Goal: Use online tool/utility

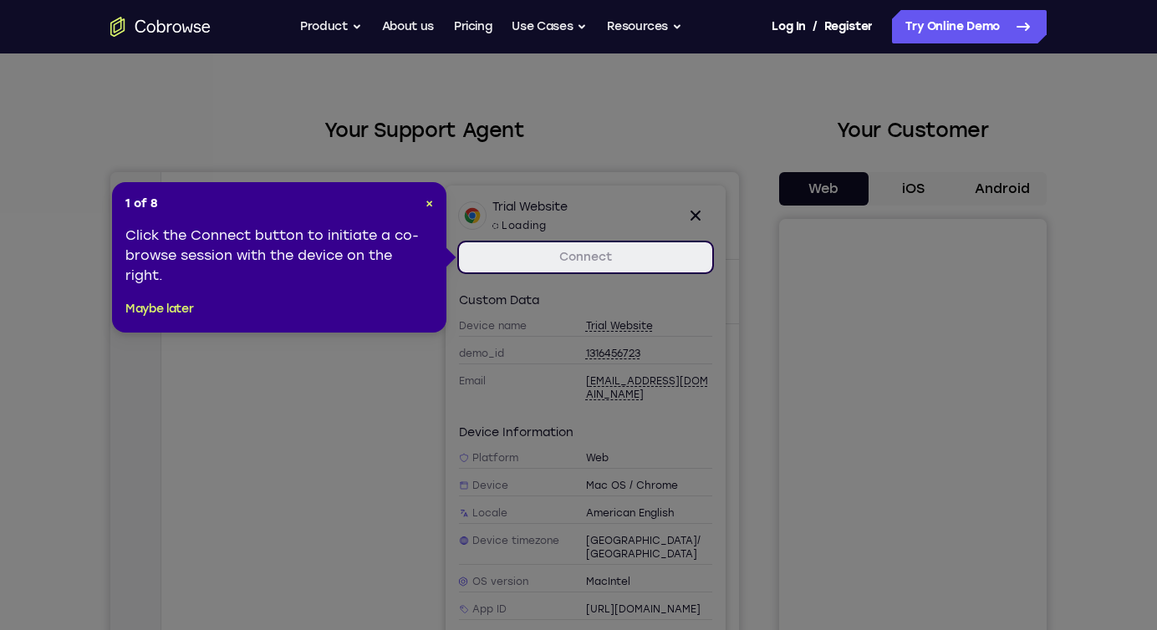
scroll to position [0, 84]
click at [379, 243] on div "Click the Connect button to initiate a co-browse session with the device on the…" at bounding box center [279, 256] width 308 height 60
click at [497, 249] on link "Connect" at bounding box center [585, 257] width 253 height 30
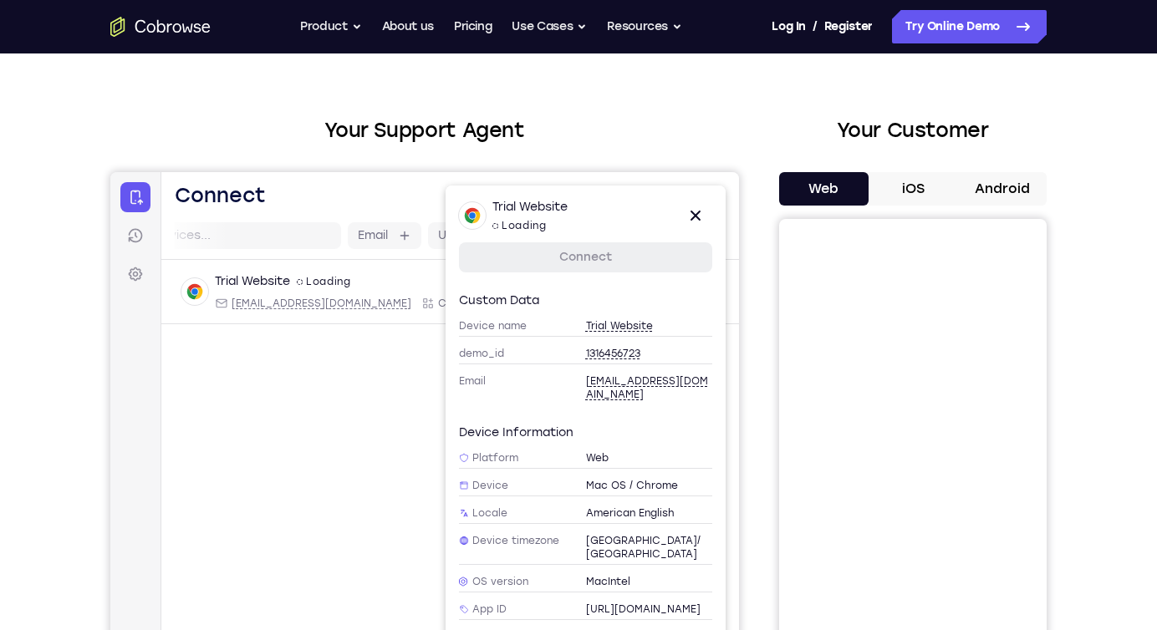
click at [500, 262] on link "Connect" at bounding box center [585, 257] width 253 height 30
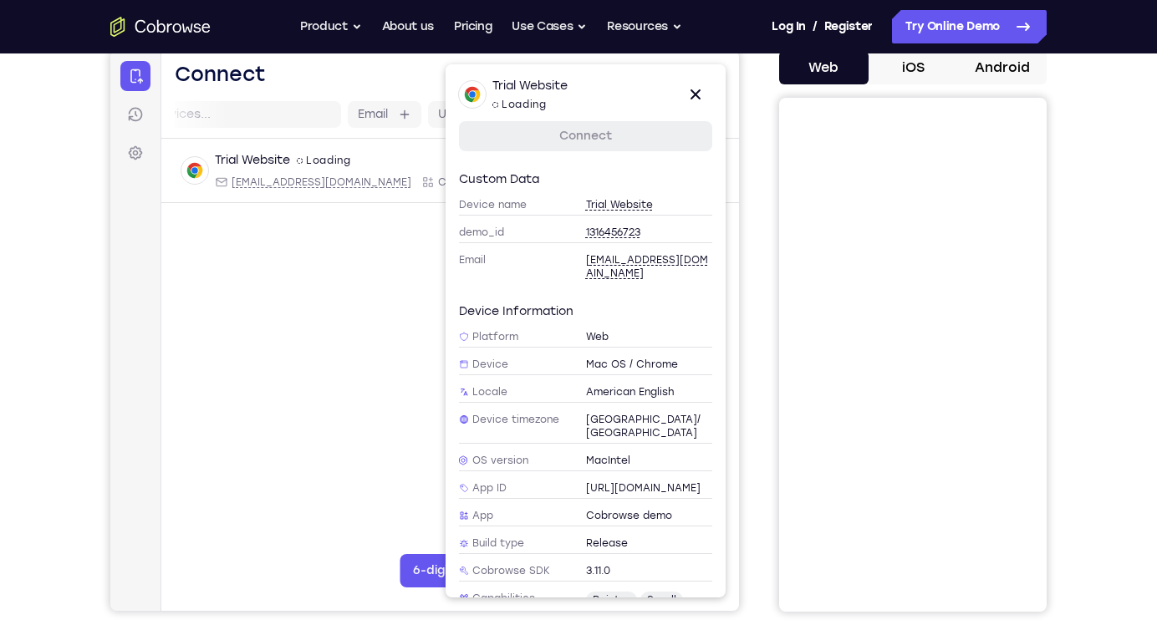
scroll to position [175, 0]
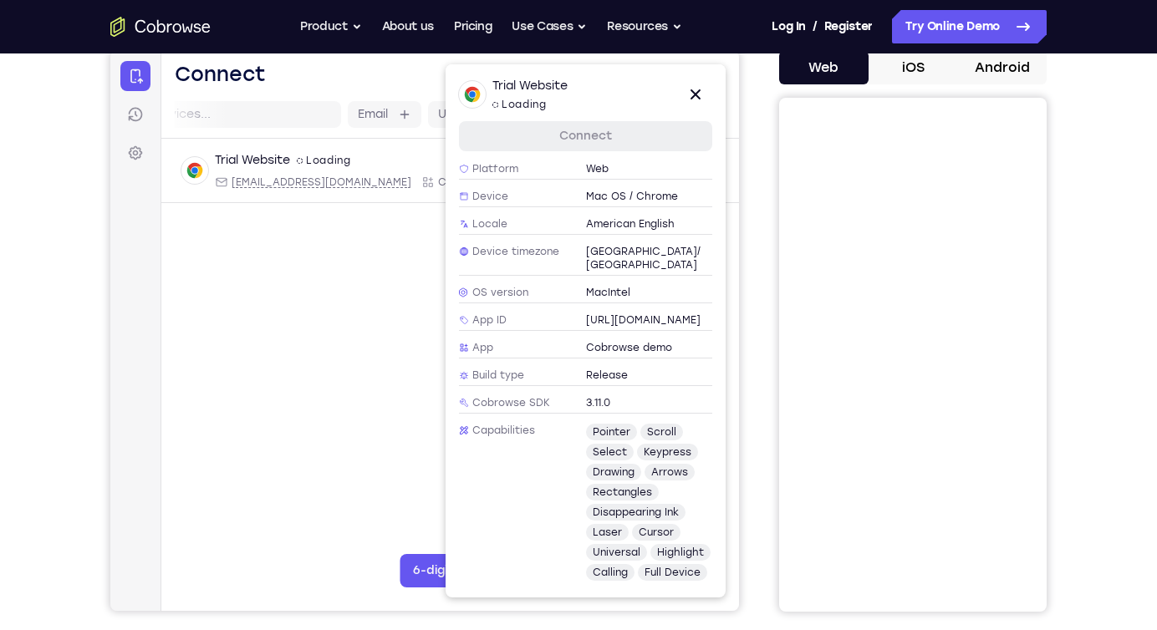
click at [616, 424] on span "pointer" at bounding box center [611, 432] width 51 height 17
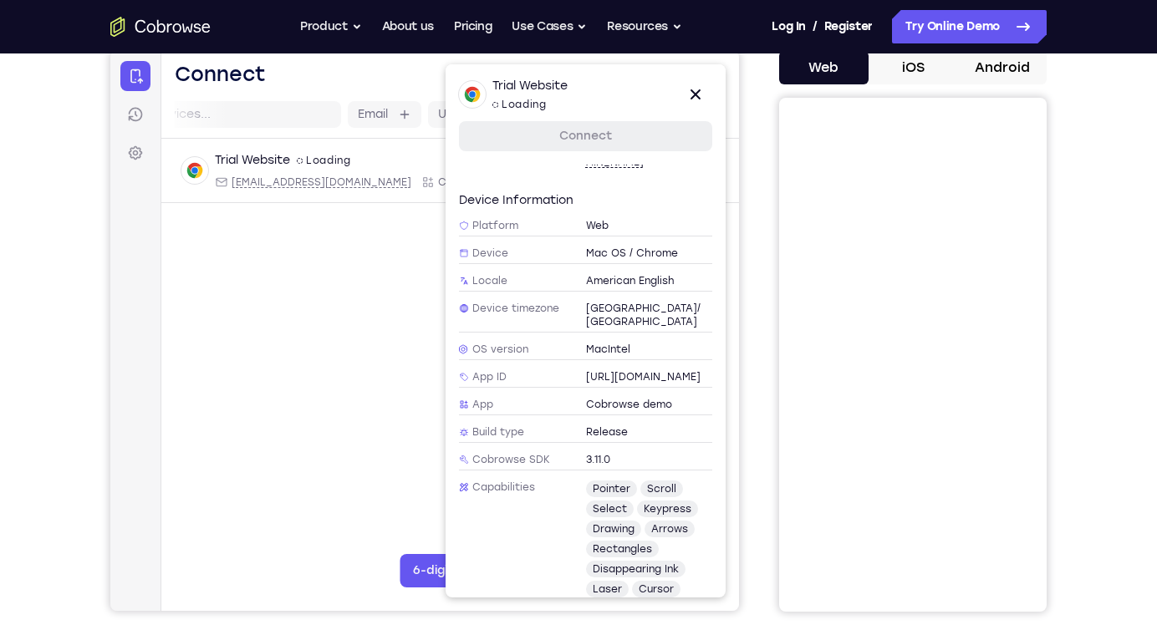
scroll to position [0, 0]
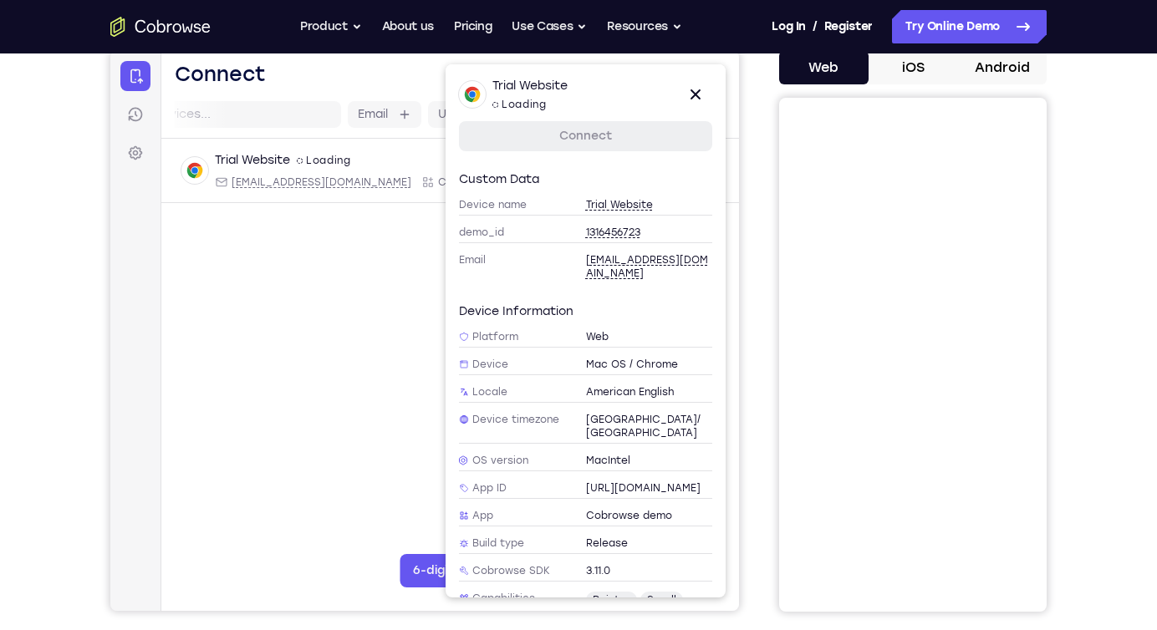
click at [677, 132] on link "Connect" at bounding box center [585, 136] width 253 height 30
click at [525, 100] on div "spin2 Loading" at bounding box center [519, 104] width 54 height 13
click at [141, 297] on nav "Connect Sessions Settings" at bounding box center [135, 331] width 51 height 560
